Goal: Task Accomplishment & Management: Manage account settings

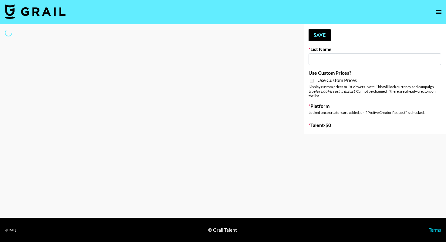
type input "R+H UK Dance List"
select select "Song"
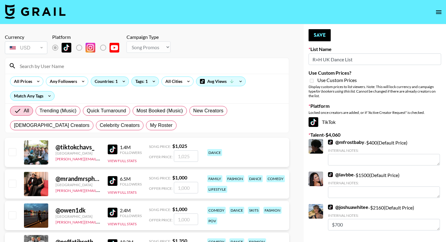
click at [71, 65] on input at bounding box center [150, 66] width 269 height 10
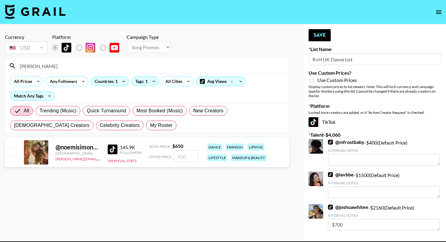
type input "[PERSON_NAME]"
click at [13, 151] on input "checkbox" at bounding box center [11, 151] width 7 height 7
checkbox input "true"
type input "650"
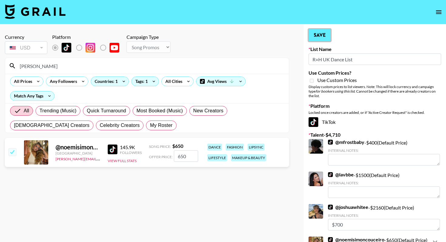
click at [316, 35] on button "Save" at bounding box center [319, 35] width 22 height 12
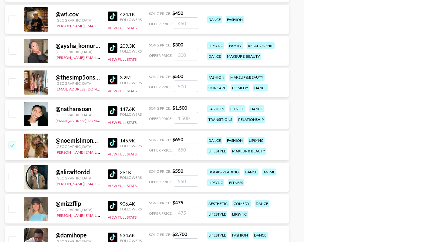
scroll to position [990, 0]
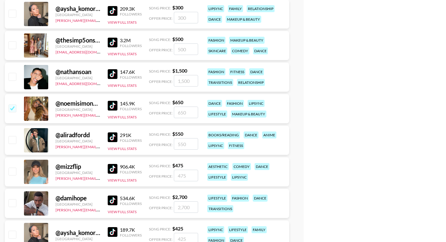
checkbox input "true"
